Goal: Find specific page/section: Find specific page/section

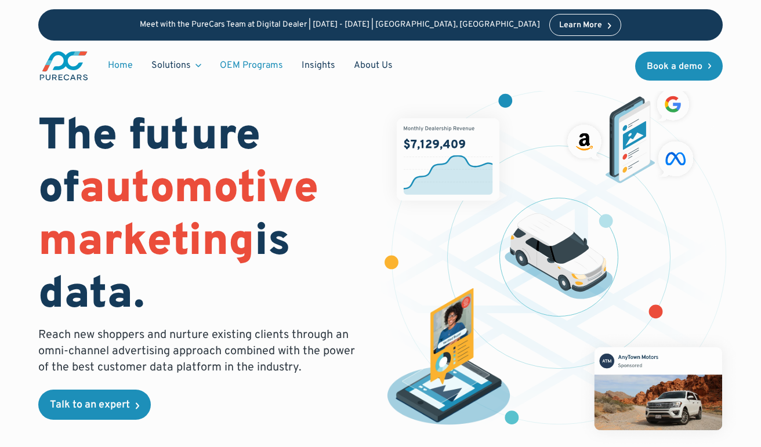
click at [230, 61] on link "OEM Programs" at bounding box center [251, 65] width 82 height 22
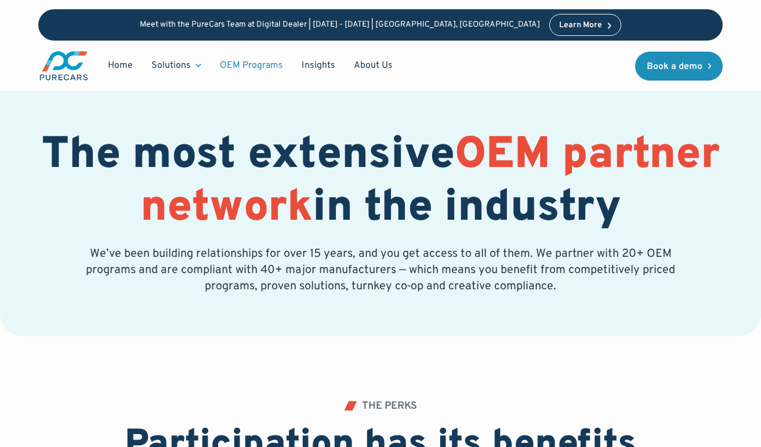
click at [76, 68] on img "main" at bounding box center [63, 66] width 51 height 32
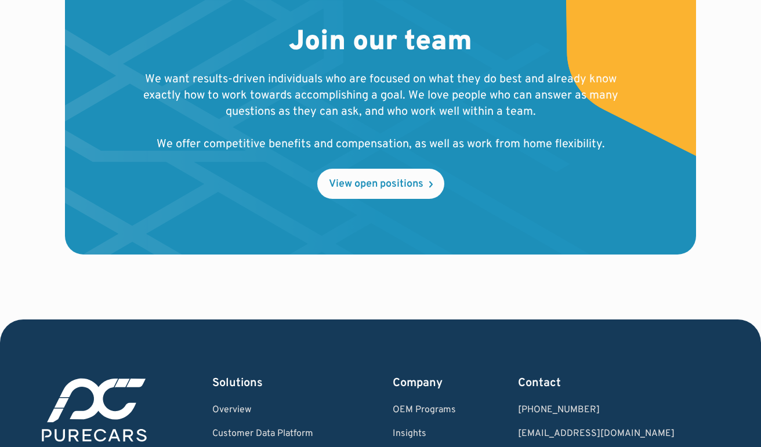
scroll to position [1174, 0]
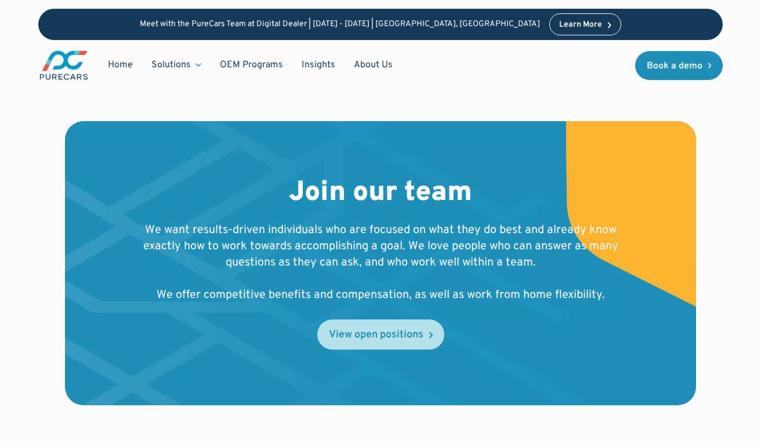
click at [368, 330] on div "View open positions" at bounding box center [376, 335] width 94 height 10
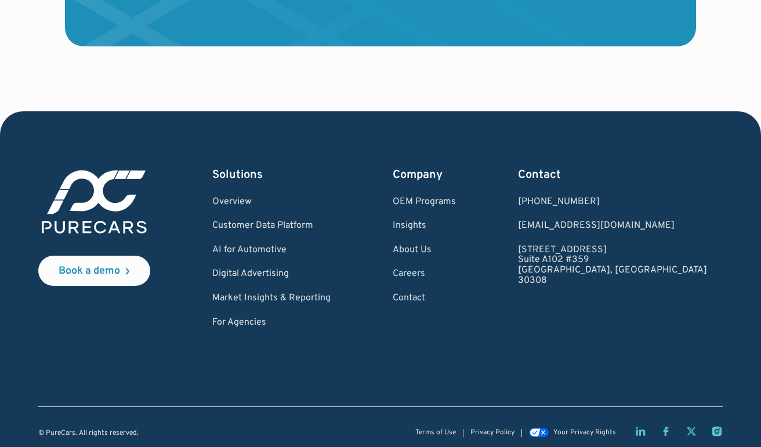
scroll to position [1542, 0]
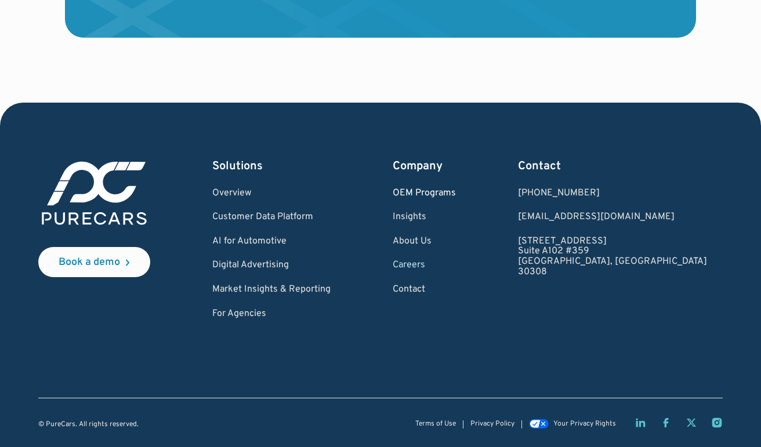
click at [456, 193] on link "OEM Programs" at bounding box center [423, 193] width 63 height 10
